Goal: Find contact information: Find contact information

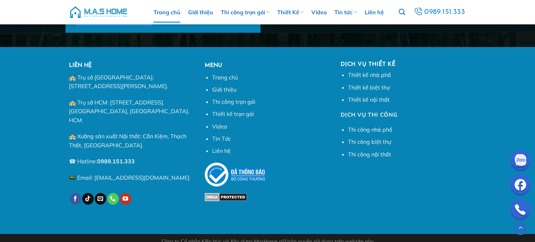
scroll to position [2672, 0]
drag, startPoint x: 163, startPoint y: 171, endPoint x: 94, endPoint y: 172, distance: 68.3
click at [94, 174] on p "📟 Email: [EMAIL_ADDRESS][DOMAIN_NAME]" at bounding box center [131, 178] width 125 height 9
copy p "c.mashome@gmail.com"
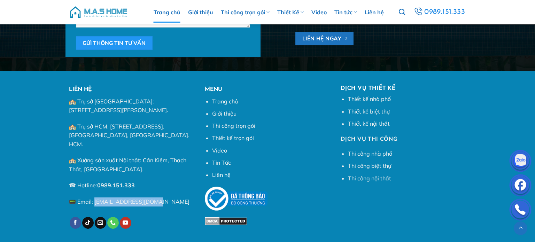
scroll to position [2648, 0]
click at [216, 174] on link "Liên hệ" at bounding box center [221, 174] width 18 height 7
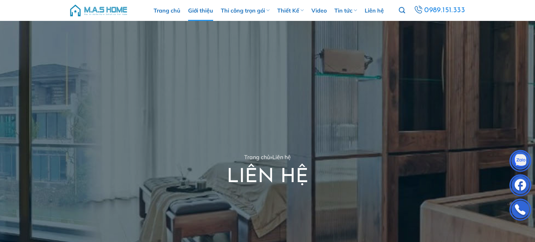
click at [198, 7] on link "Giới thiệu" at bounding box center [200, 10] width 25 height 21
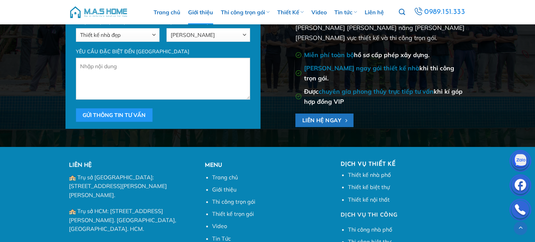
scroll to position [2020, 0]
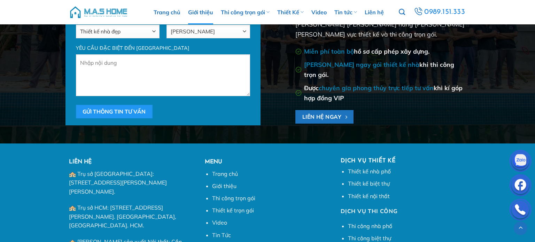
drag, startPoint x: 161, startPoint y: 233, endPoint x: 419, endPoint y: 236, distance: 258.2
click at [289, 158] on h5 "MENU" at bounding box center [267, 162] width 125 height 9
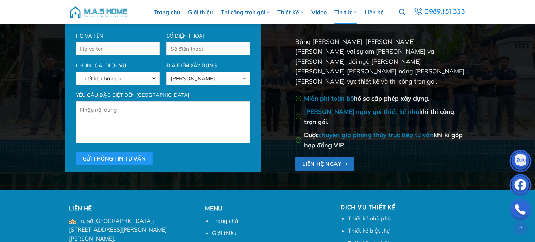
scroll to position [1871, 0]
